Goal: Navigation & Orientation: Find specific page/section

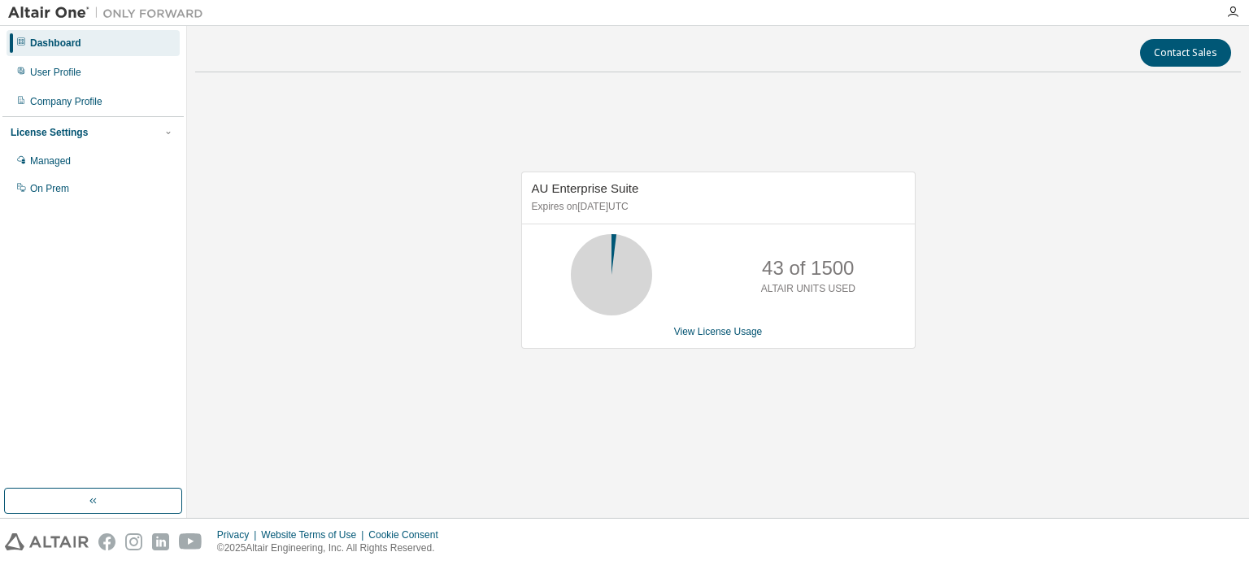
click at [482, 168] on div "AU Enterprise Suite Expires on [DATE] UTC 43 of 1500 ALTAIR UNITS USED View Lic…" at bounding box center [718, 269] width 1046 height 368
